Goal: Find specific page/section: Find specific page/section

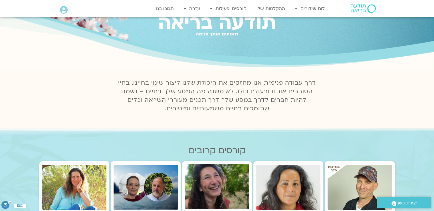
scroll to position [73, 0]
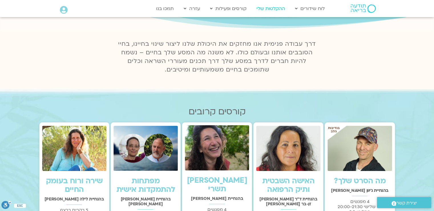
click at [264, 8] on link "ההקלטות שלי" at bounding box center [271, 8] width 34 height 11
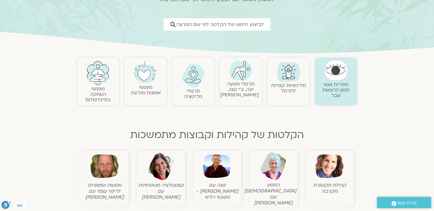
scroll to position [73, 0]
